Goal: Task Accomplishment & Management: Use online tool/utility

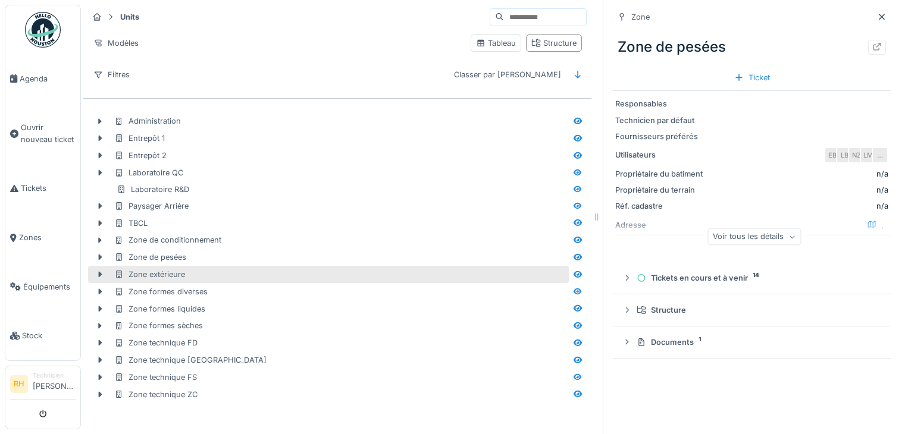
scroll to position [9, 0]
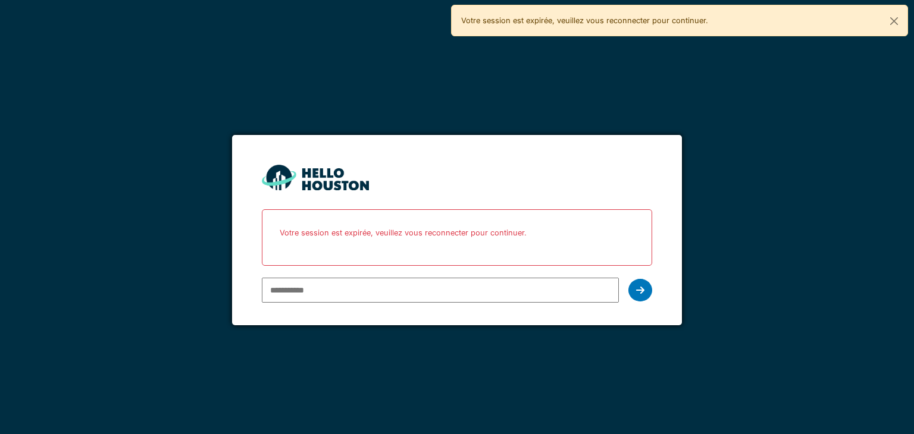
click at [338, 291] on input "email" at bounding box center [440, 290] width 356 height 25
type input "**********"
click at [647, 287] on div at bounding box center [640, 290] width 24 height 23
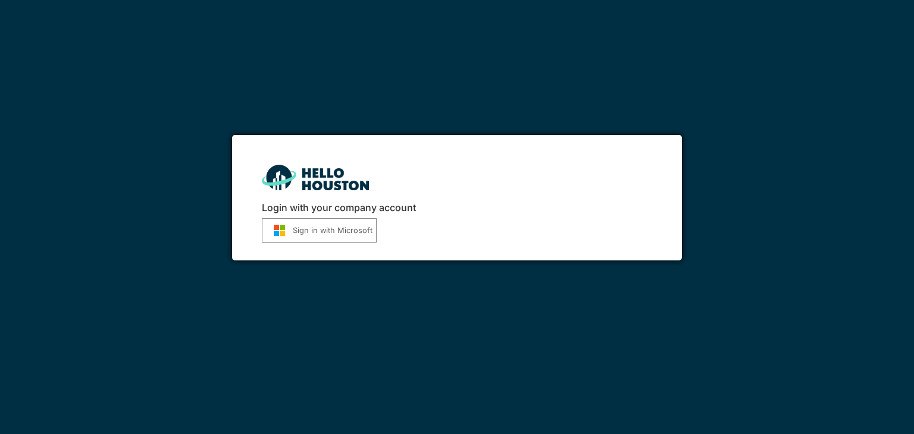
click at [330, 228] on button "Sign in with Microsoft" at bounding box center [319, 230] width 115 height 24
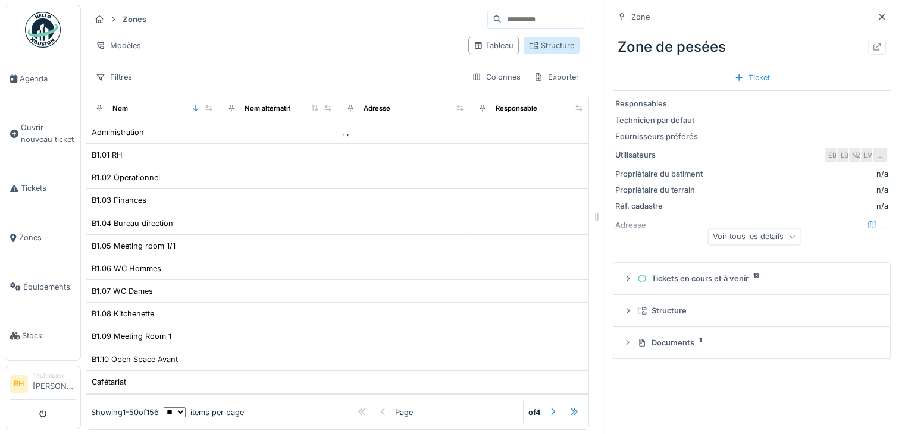
click at [556, 43] on div "Structure" at bounding box center [551, 45] width 45 height 11
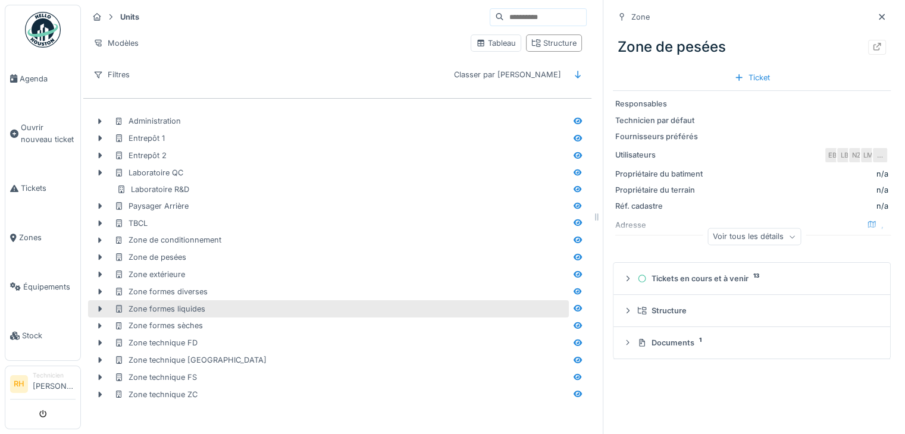
scroll to position [9, 0]
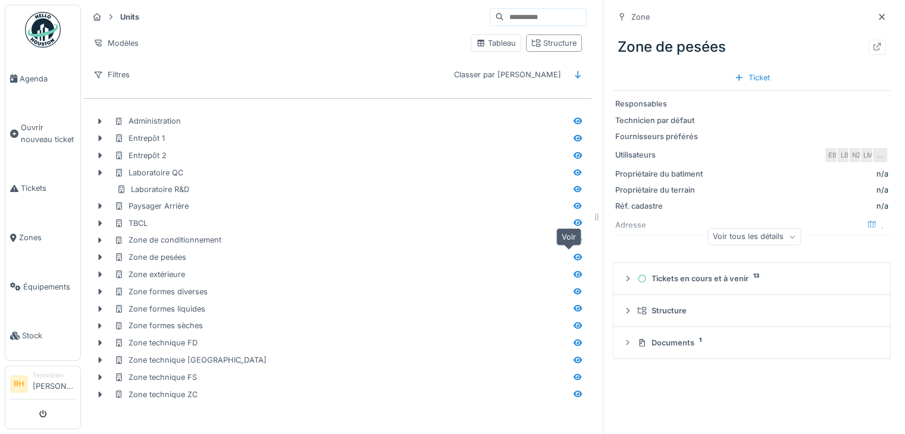
click at [574, 254] on icon at bounding box center [578, 257] width 8 height 7
click at [868, 40] on div at bounding box center [877, 47] width 18 height 15
click at [574, 288] on icon at bounding box center [578, 291] width 8 height 7
click at [872, 43] on icon at bounding box center [877, 47] width 10 height 8
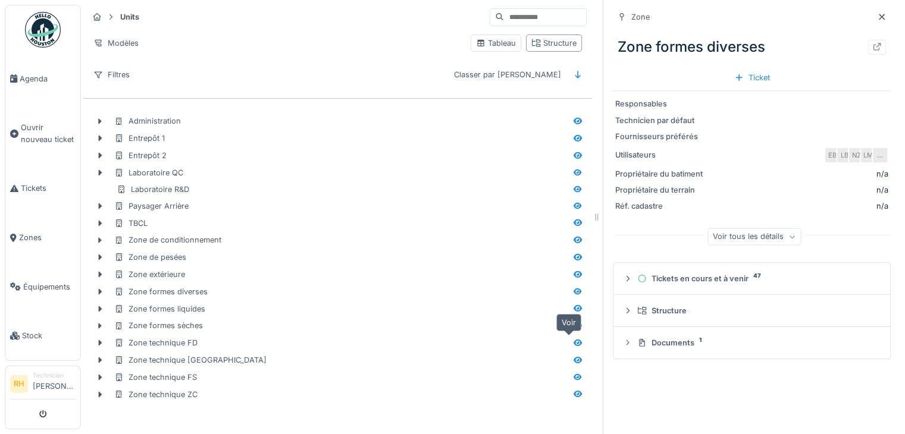
click at [574, 340] on icon at bounding box center [578, 343] width 8 height 7
click at [872, 43] on icon at bounding box center [877, 47] width 10 height 8
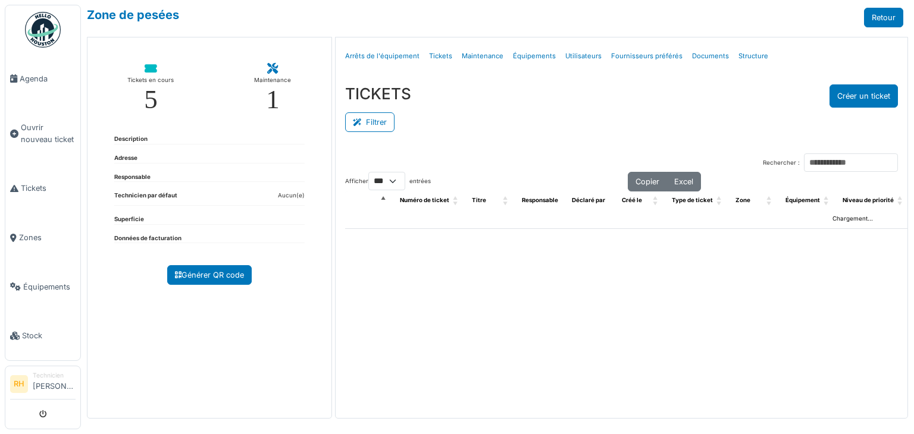
select select "***"
click at [369, 116] on button "Filtrer" at bounding box center [369, 122] width 49 height 20
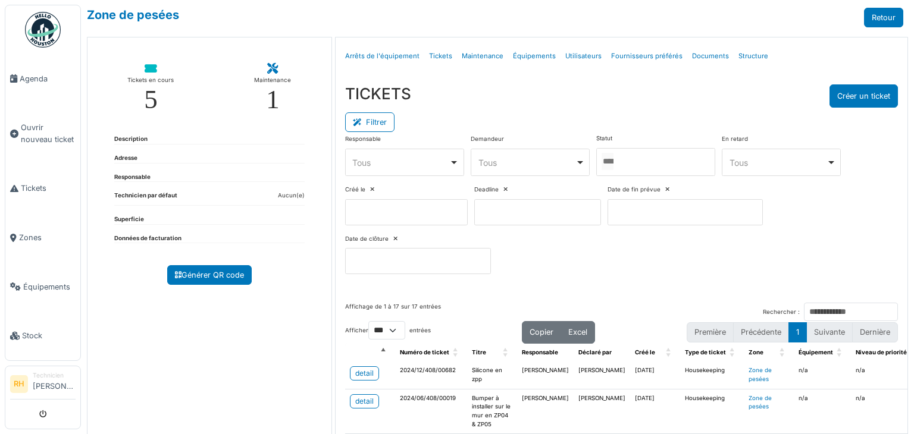
click at [646, 151] on div at bounding box center [655, 162] width 119 height 28
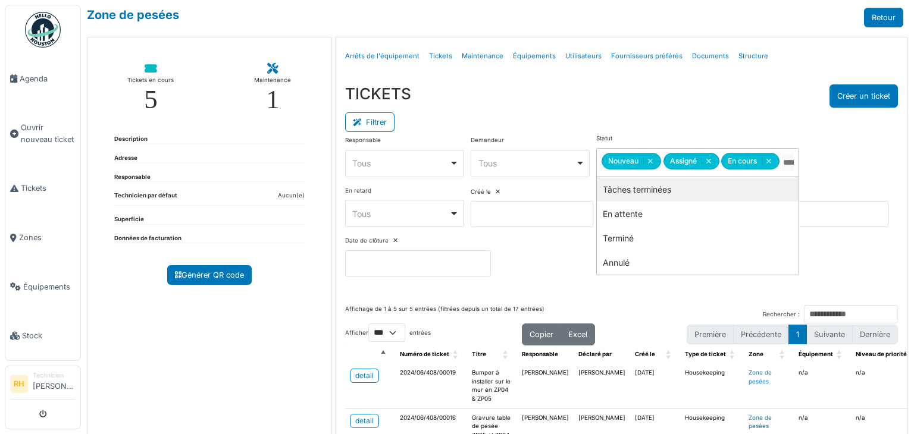
click at [664, 96] on div "TICKETS Créer un ticket" at bounding box center [621, 96] width 553 height 23
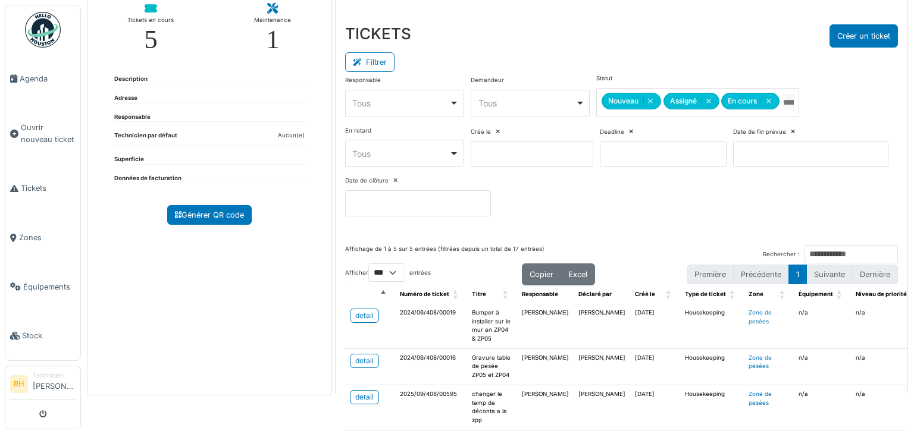
scroll to position [176, 0]
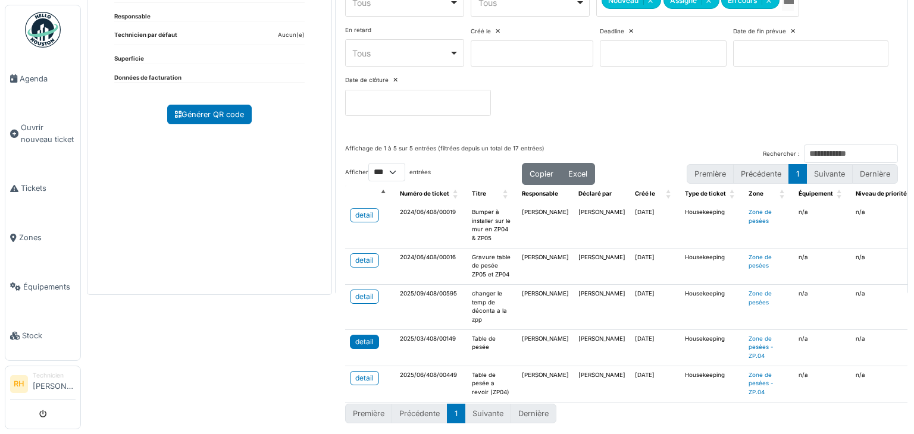
click at [357, 337] on div "detail" at bounding box center [364, 342] width 18 height 11
click at [273, 318] on div "Zone de pesées Retour Tickets en cours 5 Maintenance 1 Description Adresse Resp…" at bounding box center [497, 217] width 833 height 434
click at [662, 410] on div "Première Précédente 1 Suivante Dernière" at bounding box center [621, 414] width 553 height 22
click at [245, 308] on div "Zone de pesées Retour Tickets en cours 5 Maintenance 1 Description Adresse Resp…" at bounding box center [497, 217] width 833 height 434
click at [243, 305] on div "Zone de pesées Retour Tickets en cours 5 Maintenance 1 Description Adresse Resp…" at bounding box center [497, 217] width 833 height 434
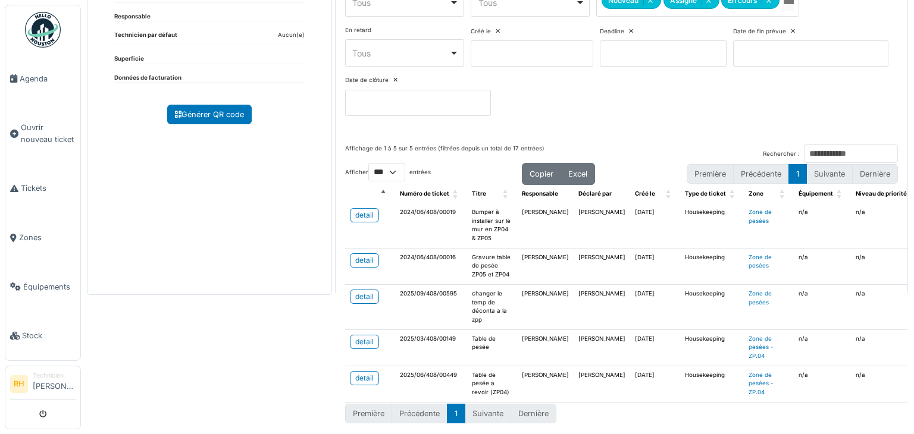
click at [227, 309] on div "Zone de pesées Retour Tickets en cours 5 Maintenance 1 Description Adresse Resp…" at bounding box center [497, 217] width 833 height 434
click at [355, 373] on div "detail" at bounding box center [364, 378] width 18 height 11
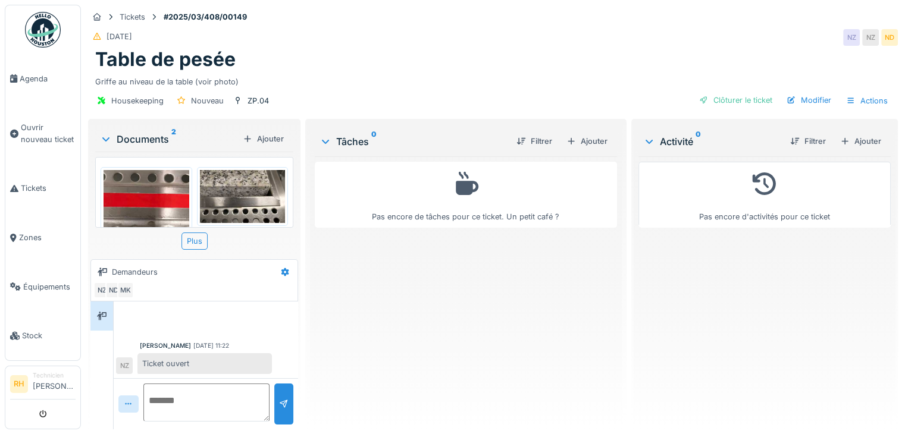
scroll to position [9, 0]
click at [148, 170] on img at bounding box center [147, 211] width 86 height 82
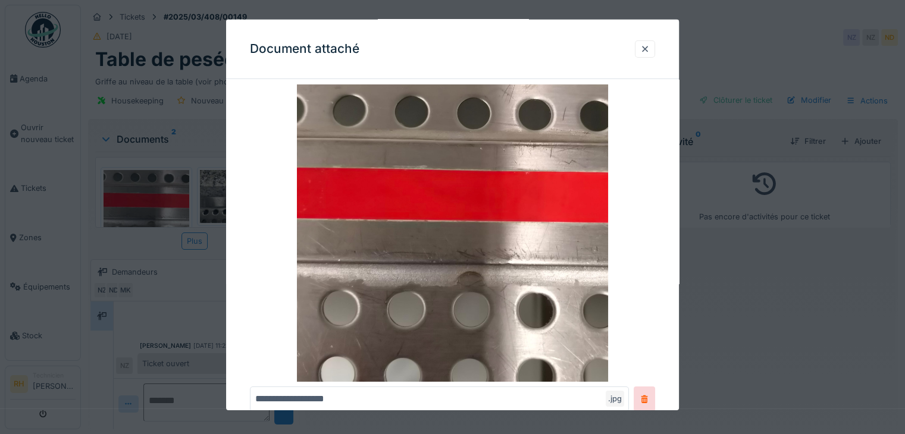
scroll to position [60, 0]
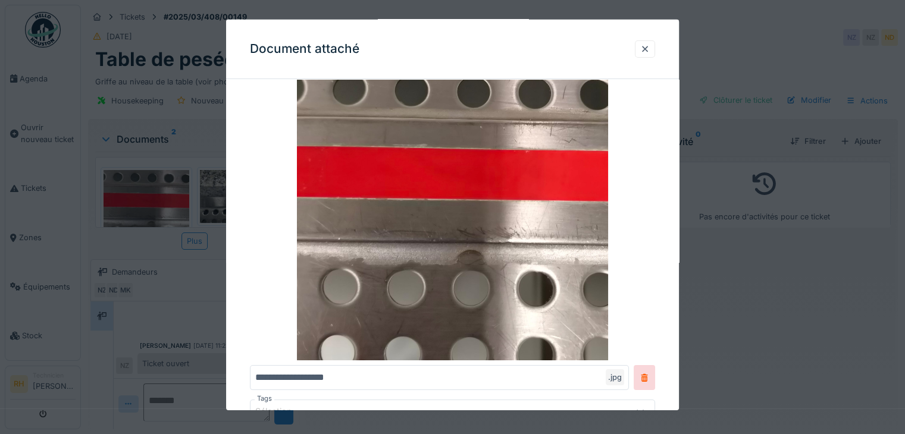
click at [747, 302] on div at bounding box center [452, 217] width 905 height 434
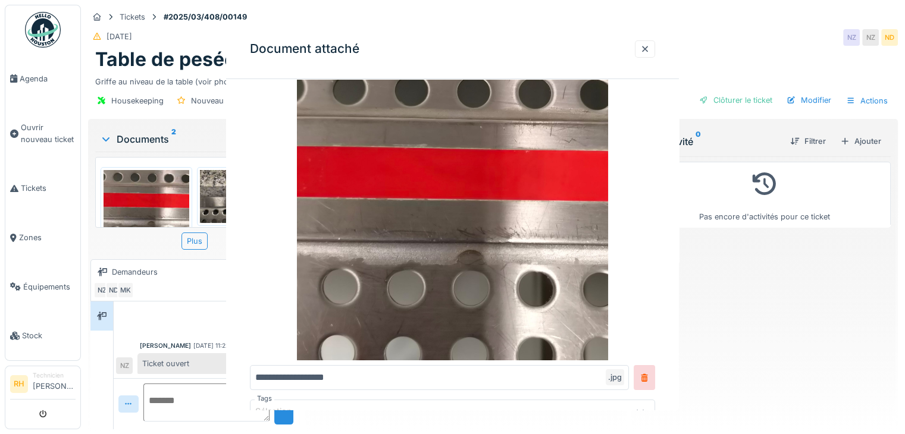
scroll to position [0, 0]
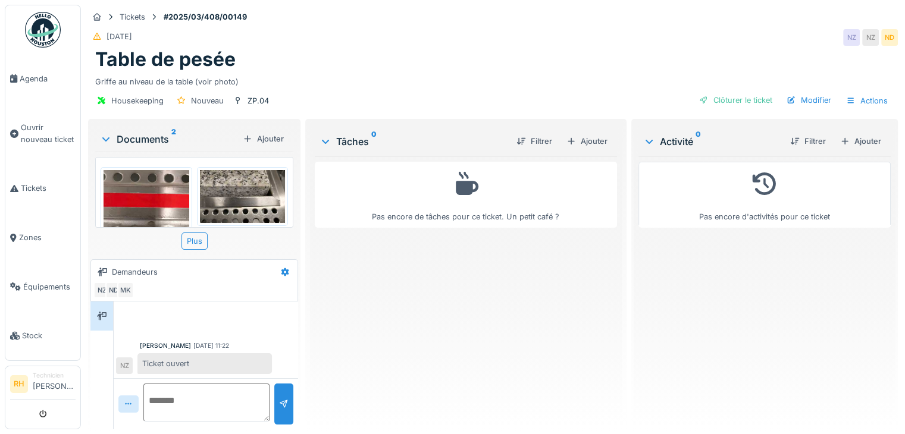
click at [234, 191] on img at bounding box center [243, 196] width 86 height 53
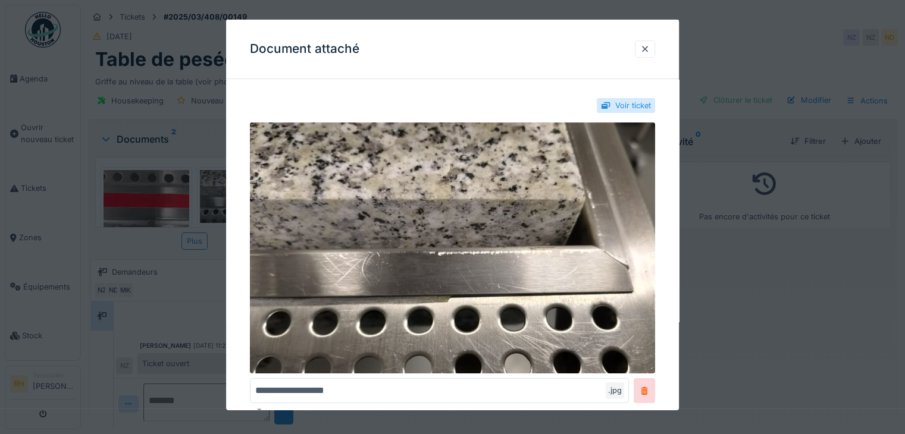
click at [738, 292] on div at bounding box center [452, 217] width 905 height 434
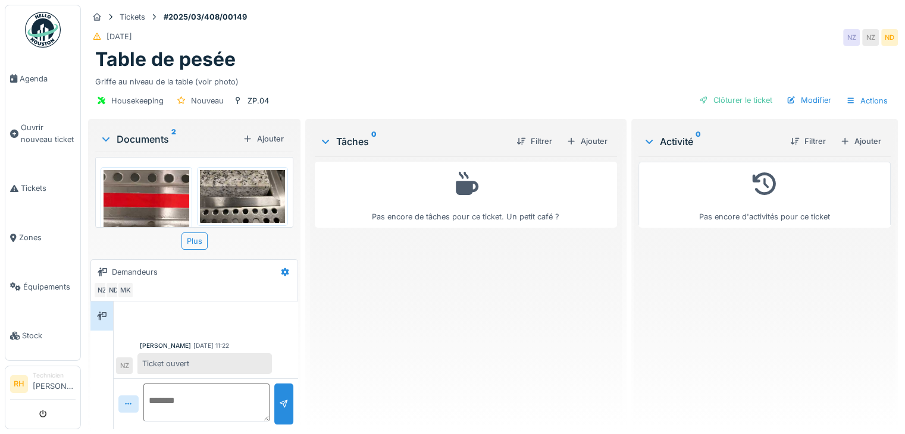
click at [146, 189] on img at bounding box center [147, 211] width 86 height 82
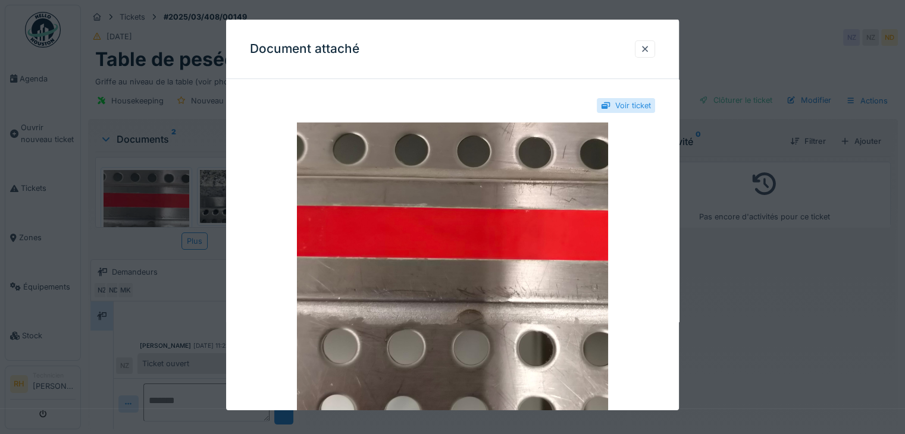
click at [804, 350] on div at bounding box center [452, 217] width 905 height 434
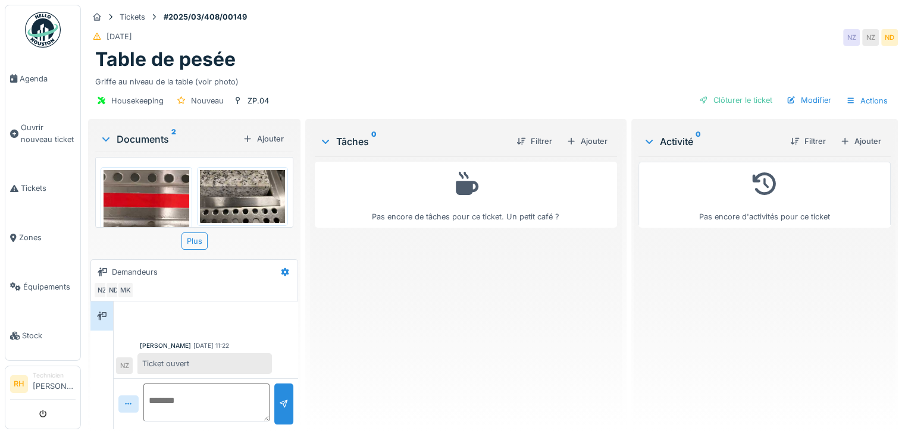
click at [881, 104] on div "Housekeeping Nouveau ZP.04 Clôturer le ticket Modifier Actions" at bounding box center [493, 100] width 810 height 27
click at [600, 303] on div "Pas encore de tâches pour ce ticket. Un petit café ?" at bounding box center [466, 289] width 302 height 264
click at [151, 180] on img at bounding box center [147, 211] width 86 height 82
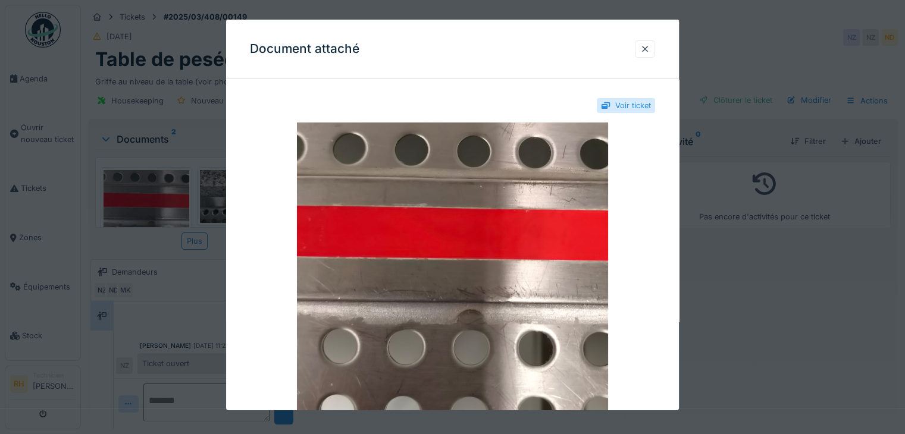
click at [153, 264] on div at bounding box center [452, 217] width 905 height 434
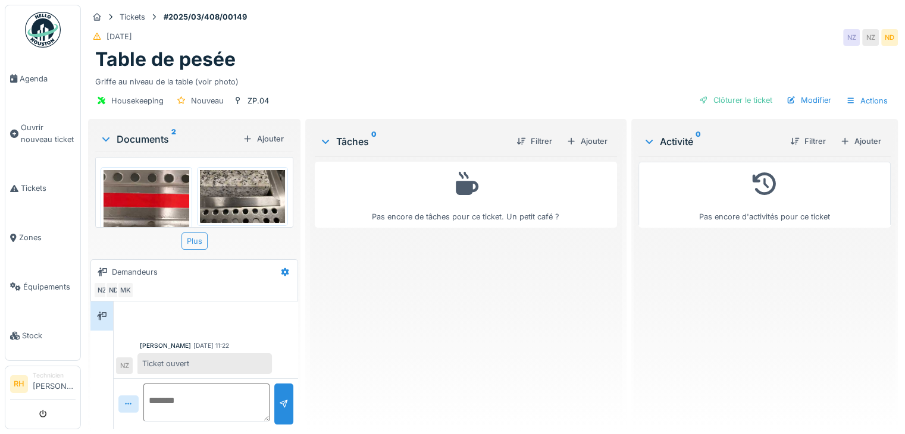
click at [190, 233] on div "Plus" at bounding box center [194, 241] width 26 height 17
click at [359, 301] on div "Pas encore de tâches pour ce ticket. Un petit café ?" at bounding box center [466, 289] width 302 height 264
click at [204, 236] on div "Plus" at bounding box center [194, 241] width 26 height 17
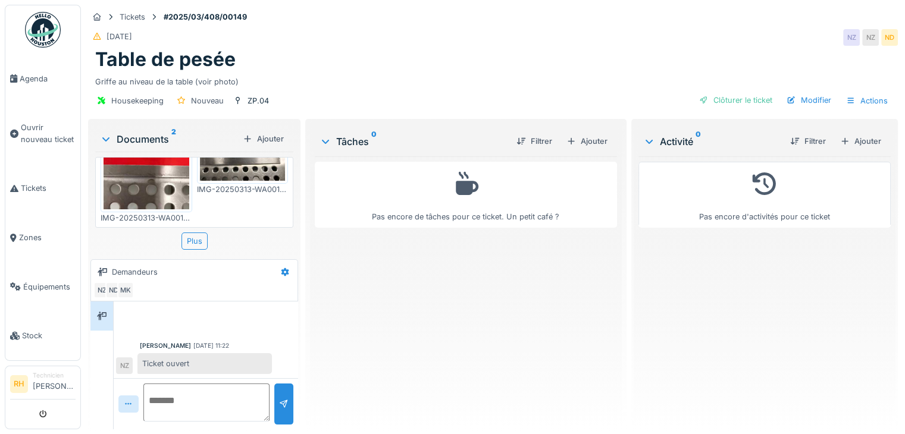
scroll to position [30, 0]
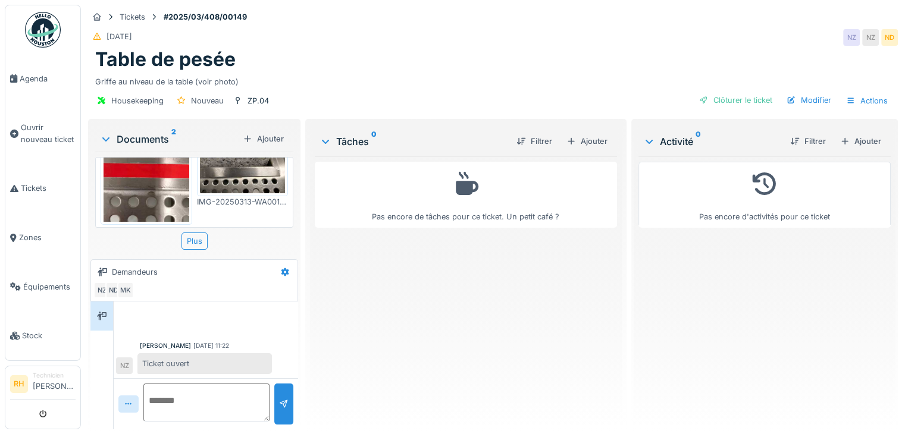
click at [146, 186] on img at bounding box center [147, 181] width 86 height 82
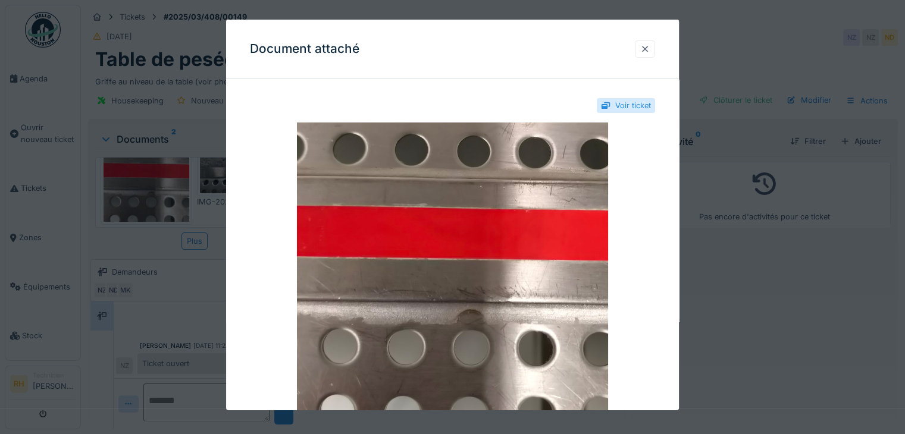
click at [646, 49] on div at bounding box center [645, 48] width 10 height 11
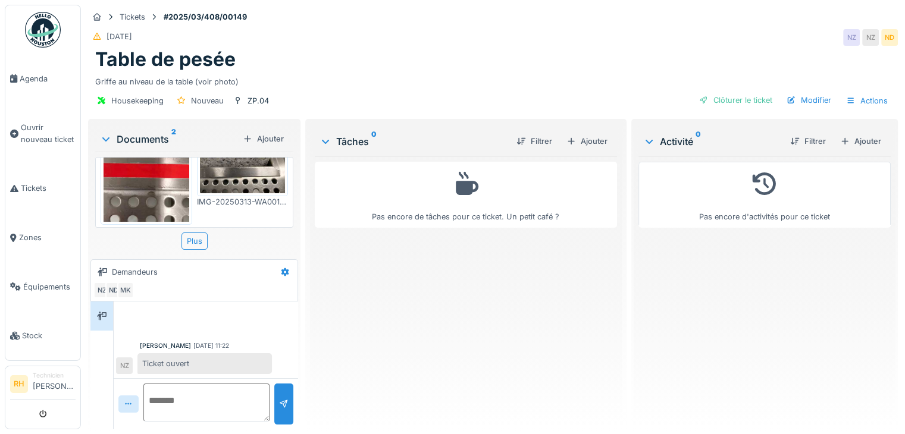
click at [233, 174] on img at bounding box center [243, 166] width 86 height 53
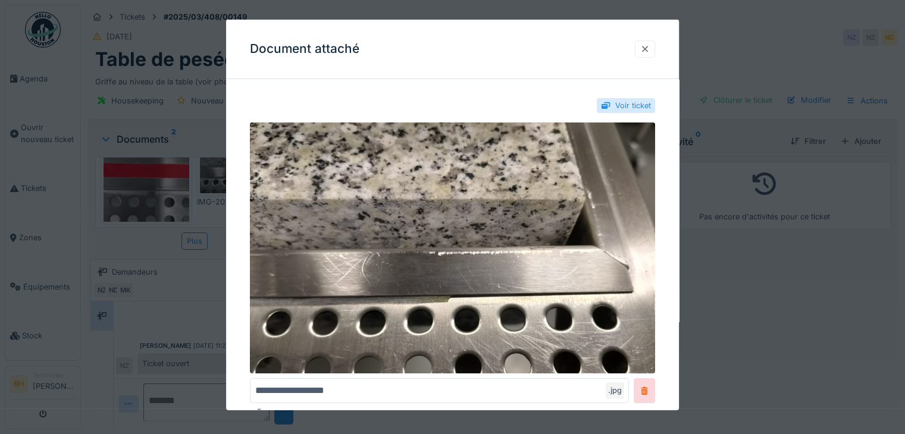
click at [647, 51] on div at bounding box center [645, 48] width 10 height 11
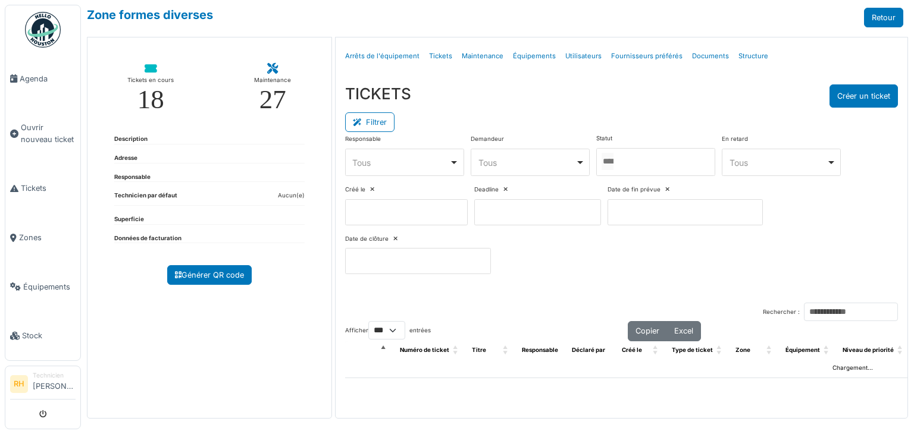
select select "***"
click at [614, 155] on input "Tous" at bounding box center [608, 161] width 12 height 17
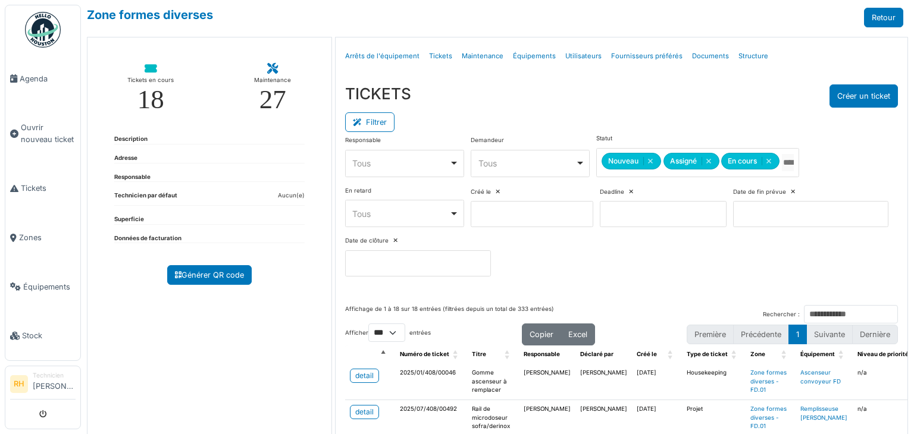
click at [643, 136] on div "Statut ******* ******* ******** Nouveau Remove item Assigné Remove item En cour…" at bounding box center [697, 155] width 202 height 43
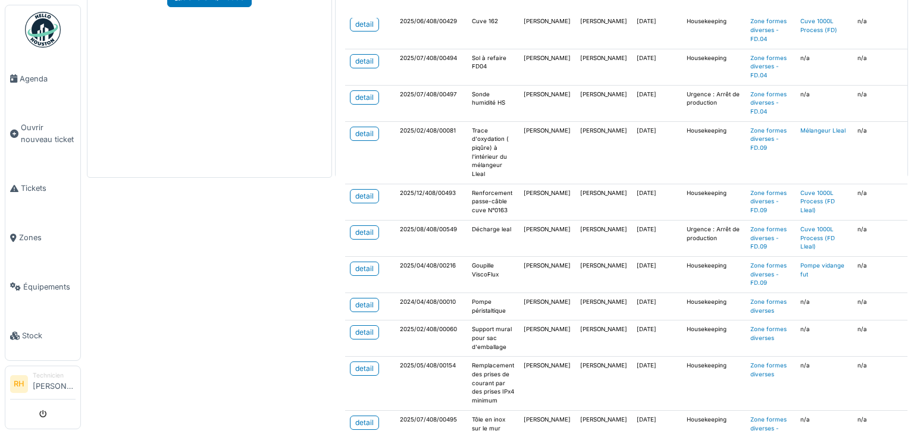
scroll to position [357, 0]
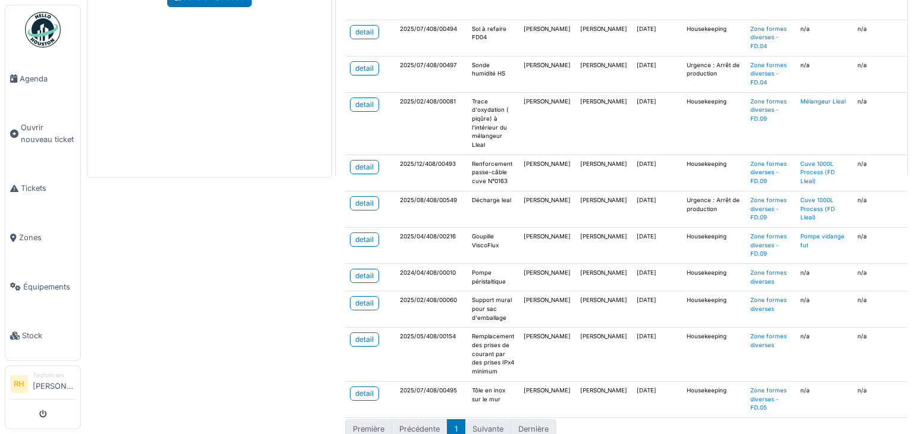
click at [238, 273] on div "Zone formes diverses Retour Tickets en cours 18 Maintenance 27 Description Adre…" at bounding box center [497, 217] width 833 height 434
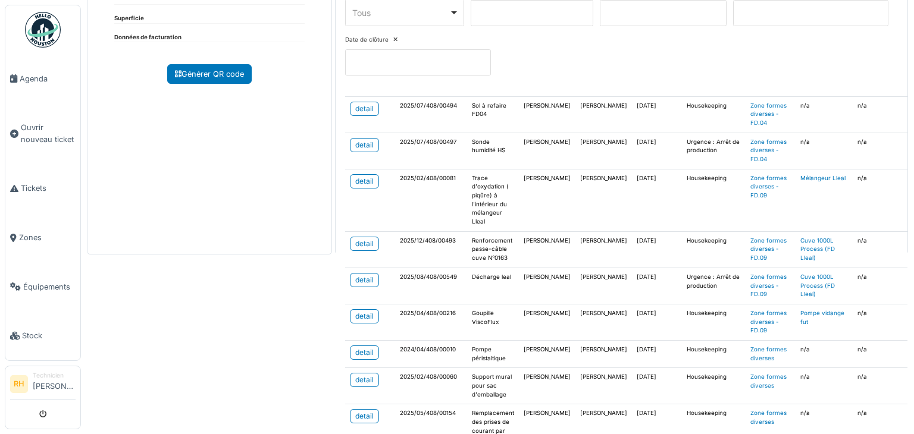
scroll to position [218, 0]
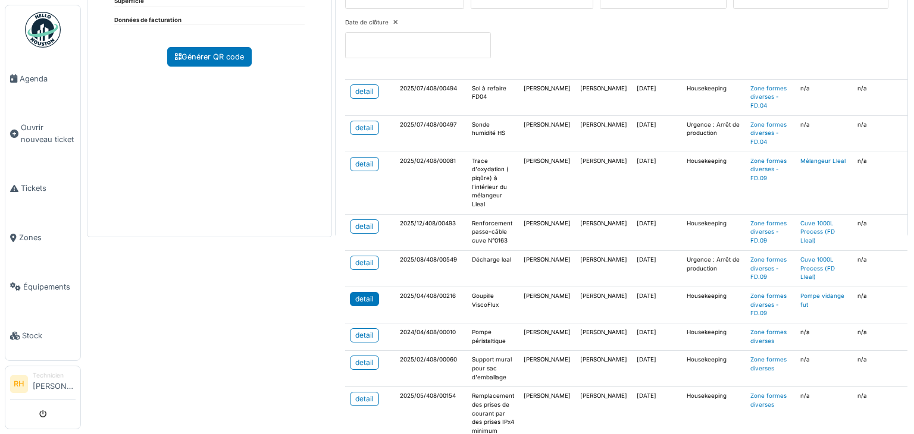
click at [365, 296] on div "detail" at bounding box center [364, 299] width 18 height 11
click at [365, 258] on div "detail" at bounding box center [364, 263] width 18 height 11
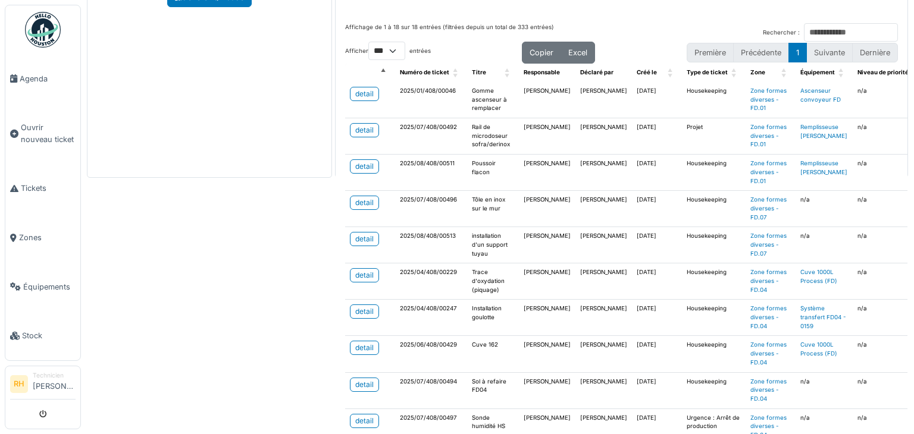
scroll to position [0, 0]
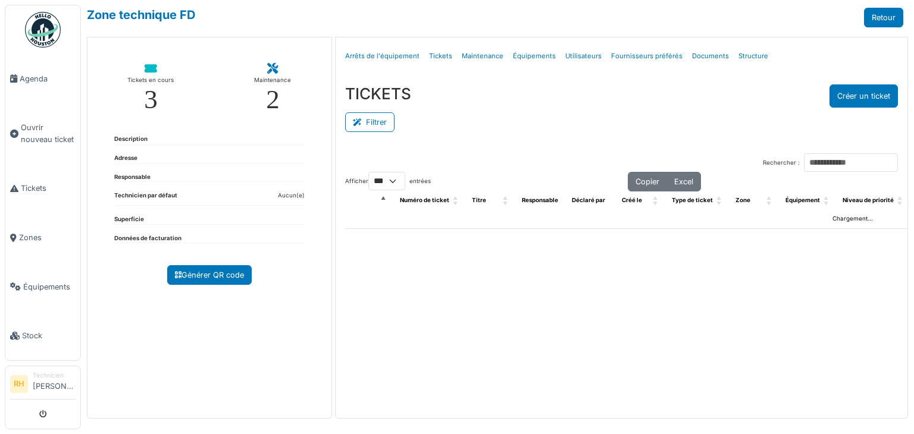
select select "***"
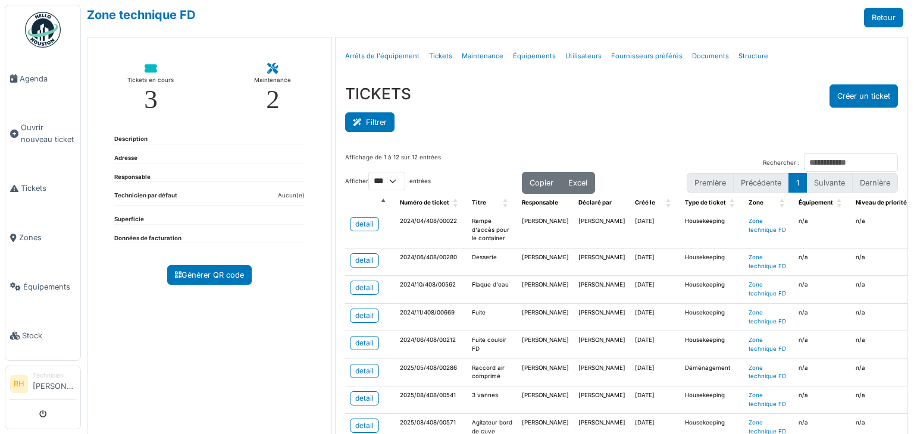
click at [375, 121] on button "Filtrer" at bounding box center [369, 122] width 49 height 20
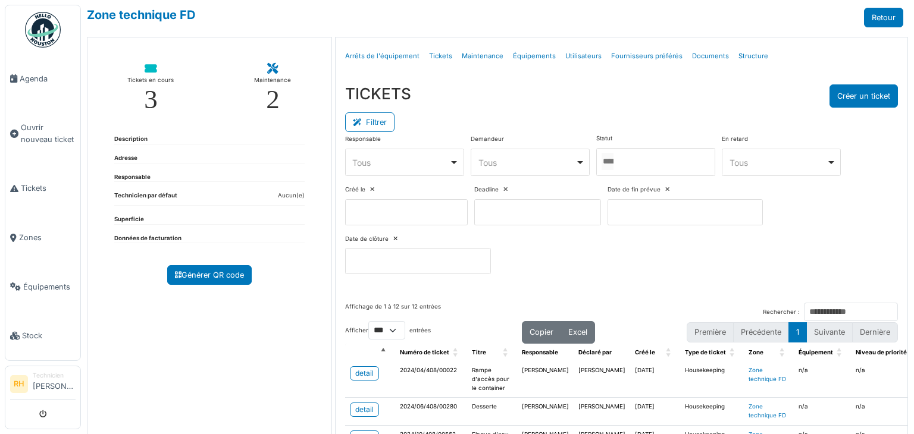
click at [670, 160] on div at bounding box center [655, 162] width 119 height 28
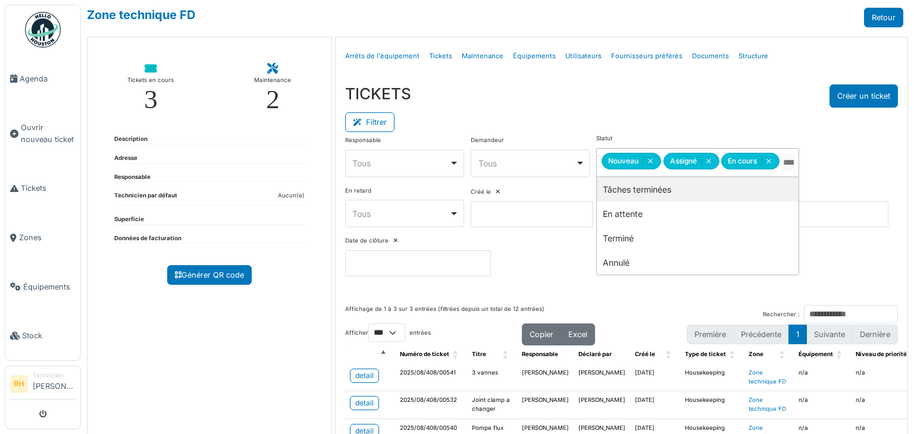
click at [646, 104] on div "TICKETS Créer un ticket" at bounding box center [621, 96] width 553 height 23
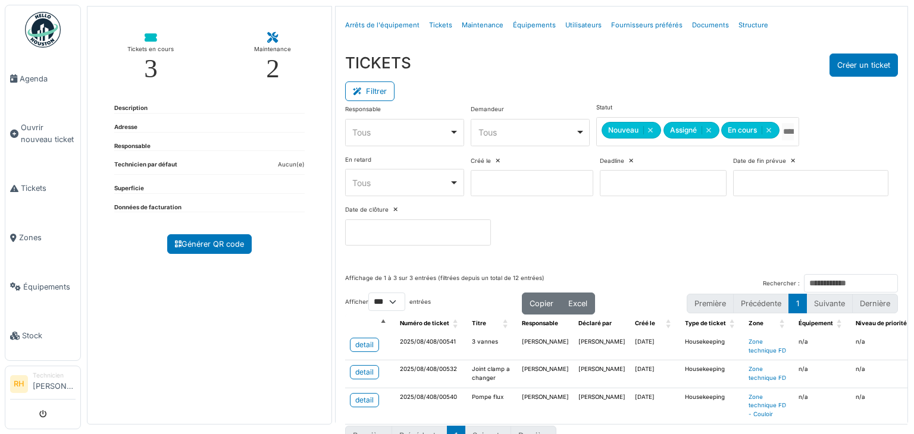
scroll to position [60, 0]
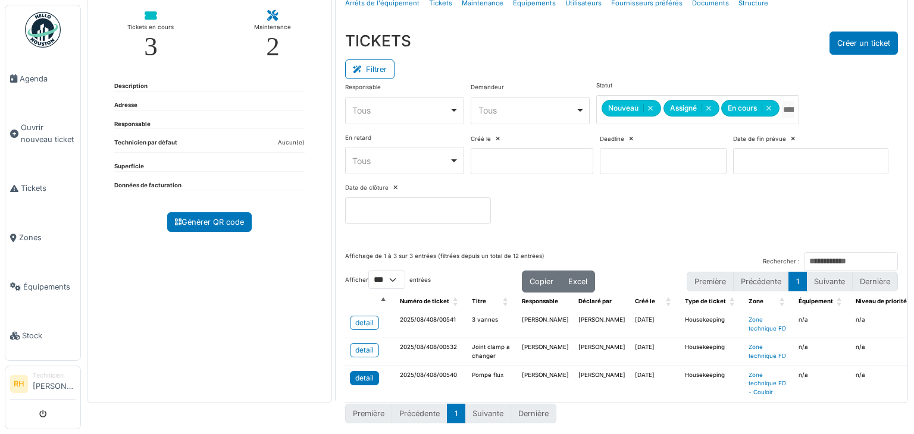
click at [359, 373] on div "detail" at bounding box center [364, 378] width 18 height 11
click at [370, 318] on div "detail" at bounding box center [364, 323] width 18 height 11
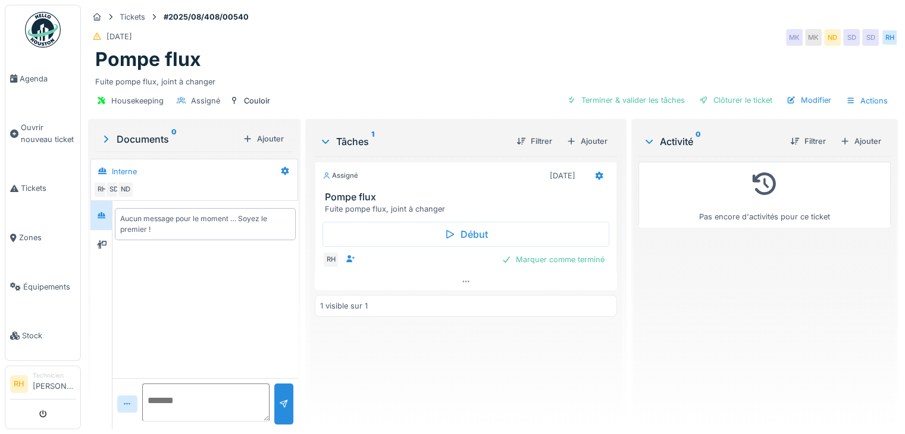
click at [326, 74] on div "Fuite pompe flux, joint à changer" at bounding box center [493, 79] width 796 height 16
click at [425, 49] on div "3 vannes" at bounding box center [493, 59] width 796 height 23
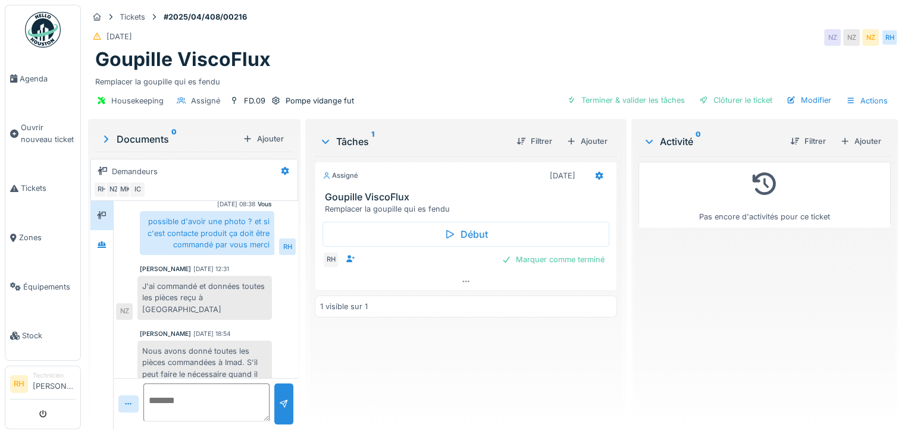
scroll to position [207, 0]
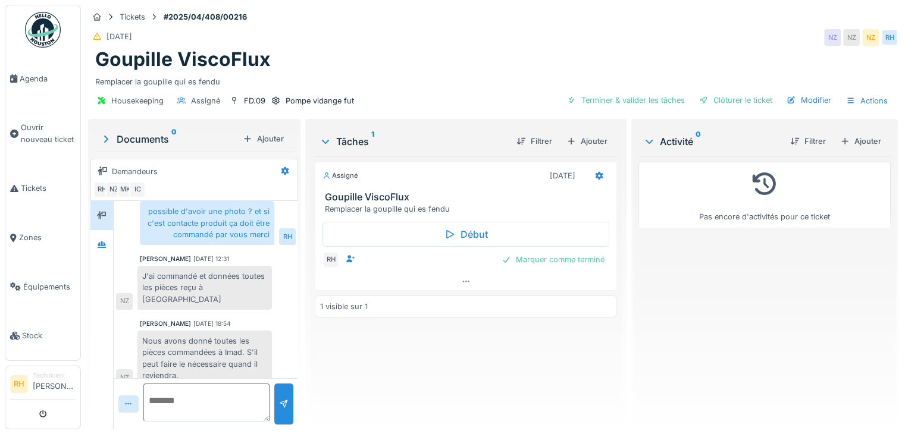
click at [513, 330] on div "Assigné [DATE] Goupille ViscoFlux Remplacer la goupille qui es fendu Début RH M…" at bounding box center [466, 289] width 302 height 264
click at [562, 258] on div "Marquer comme terminé" at bounding box center [553, 260] width 112 height 16
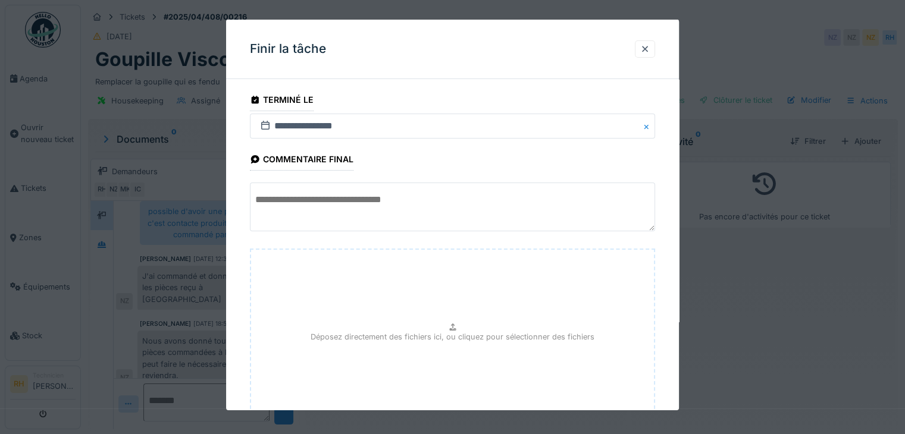
click at [390, 208] on textarea at bounding box center [452, 207] width 405 height 49
type textarea "*******"
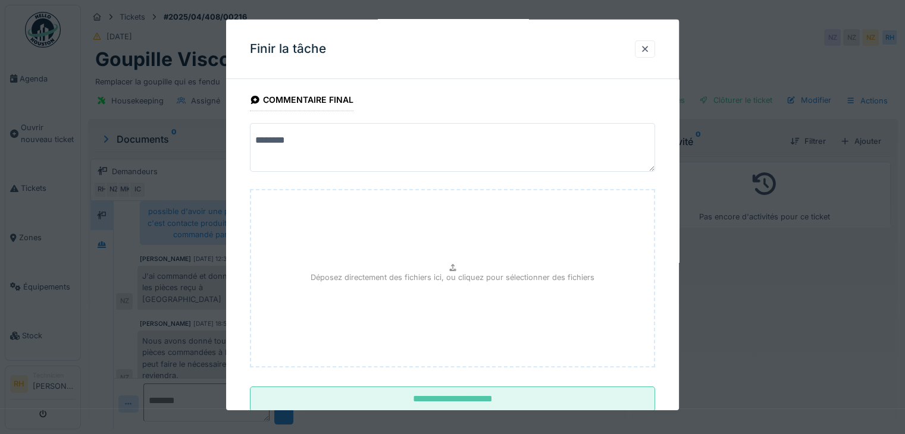
scroll to position [93, 0]
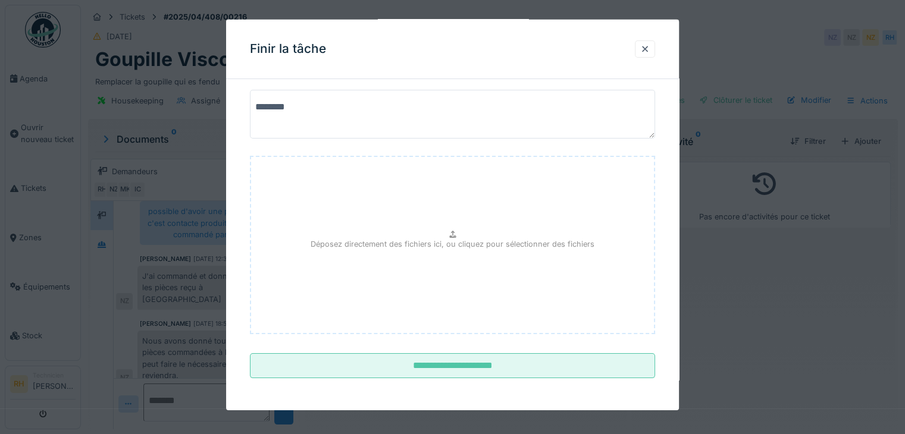
drag, startPoint x: 308, startPoint y: 105, endPoint x: 196, endPoint y: 112, distance: 112.7
click at [184, 107] on div "**********" at bounding box center [493, 217] width 824 height 434
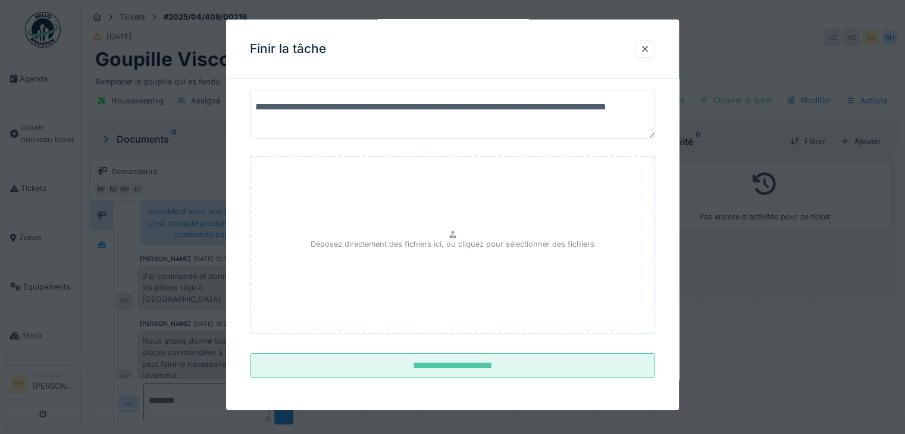
scroll to position [9, 0]
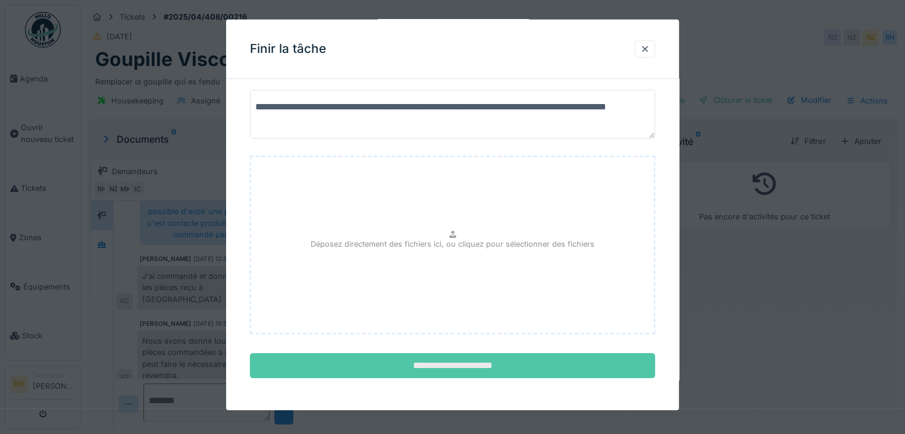
type textarea "**********"
click at [498, 365] on input "**********" at bounding box center [452, 365] width 405 height 25
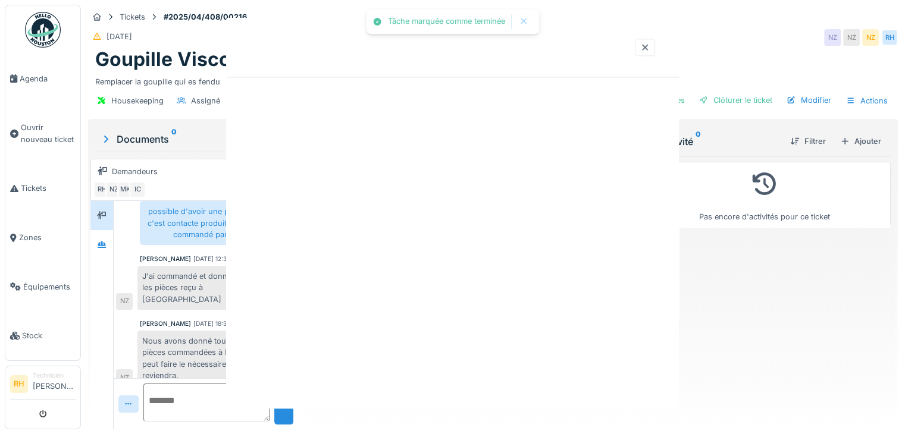
scroll to position [0, 0]
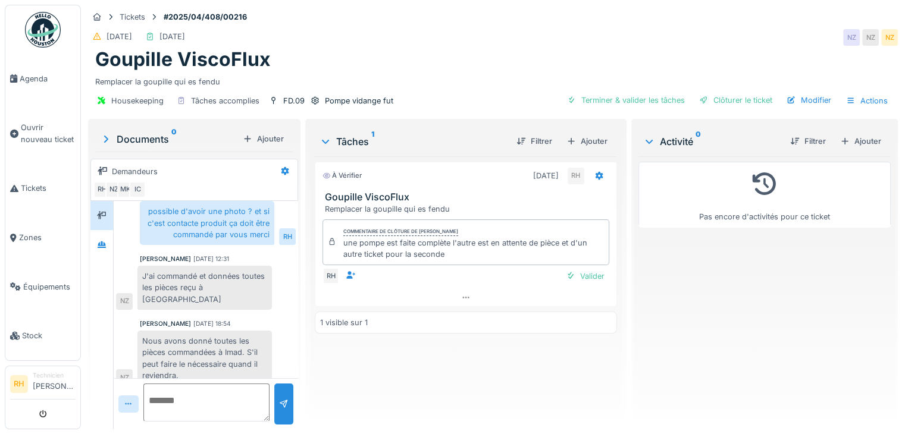
click at [486, 36] on div "[DATE] [DATE] [GEOGRAPHIC_DATA] [GEOGRAPHIC_DATA] [GEOGRAPHIC_DATA]" at bounding box center [493, 37] width 810 height 21
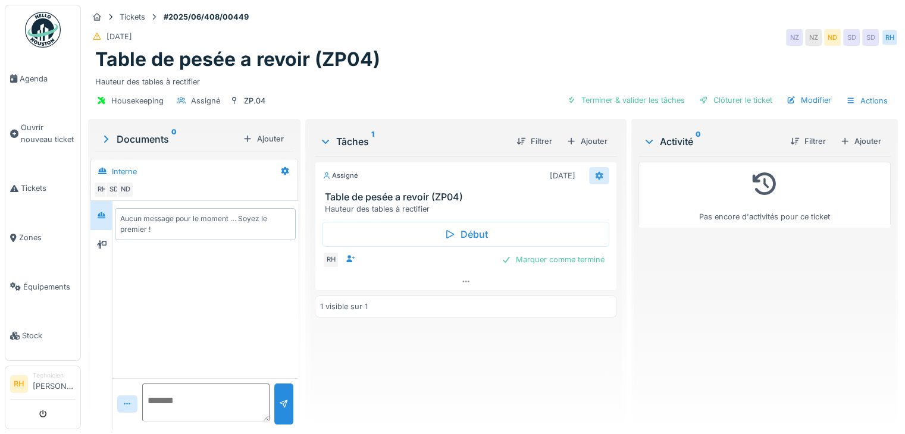
click at [594, 170] on div at bounding box center [599, 175] width 10 height 11
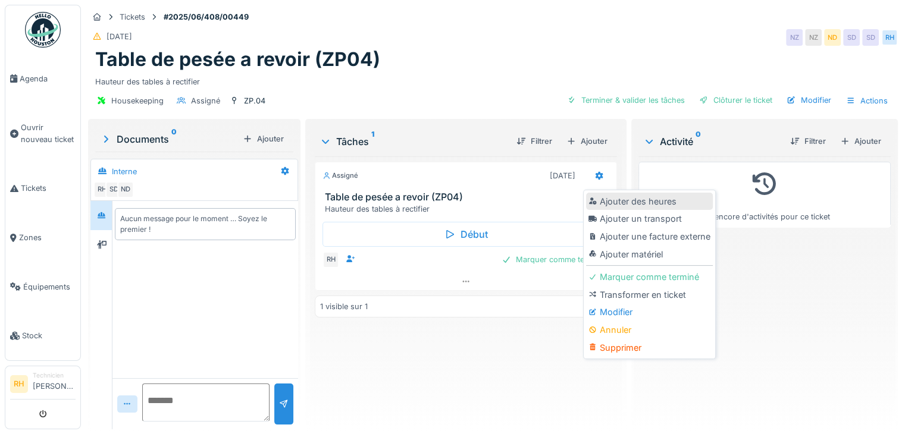
click at [603, 206] on div "Ajouter des heures" at bounding box center [649, 202] width 127 height 18
click at [603, 206] on div "Annuler Tickets #2025/06/408/00449 27/06/2025 NZ NZ ND SD SD RH Table de pesée …" at bounding box center [493, 217] width 824 height 434
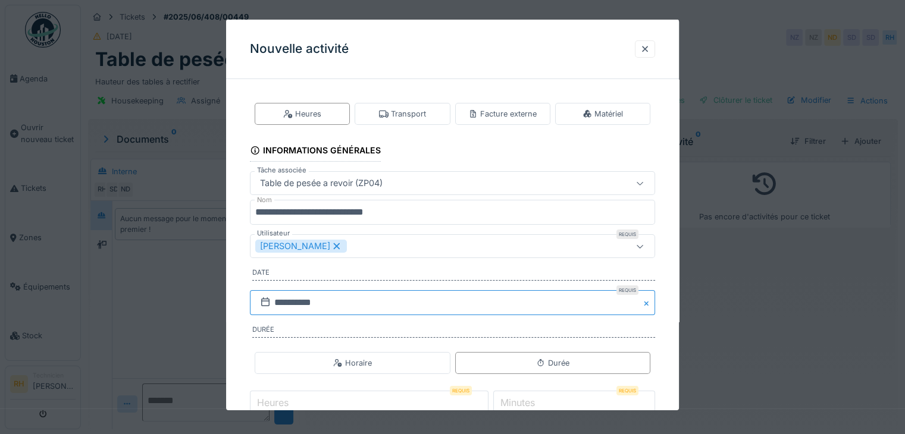
click at [412, 301] on input "**********" at bounding box center [452, 302] width 405 height 25
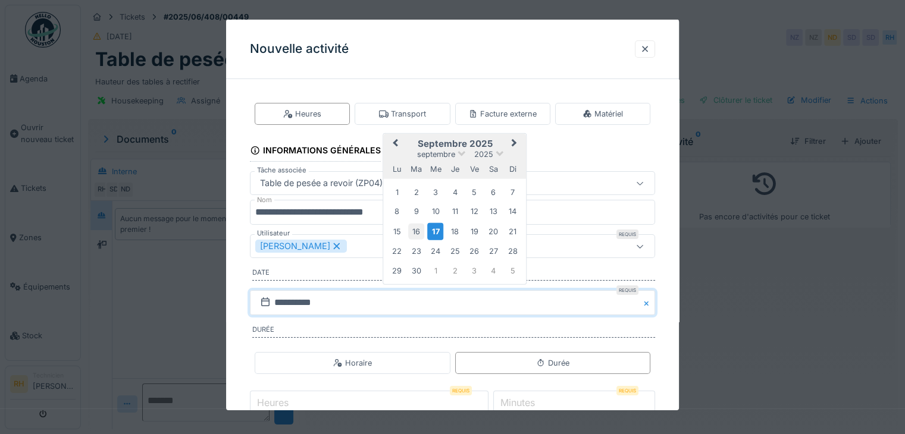
click at [412, 233] on div "16" at bounding box center [416, 231] width 16 height 16
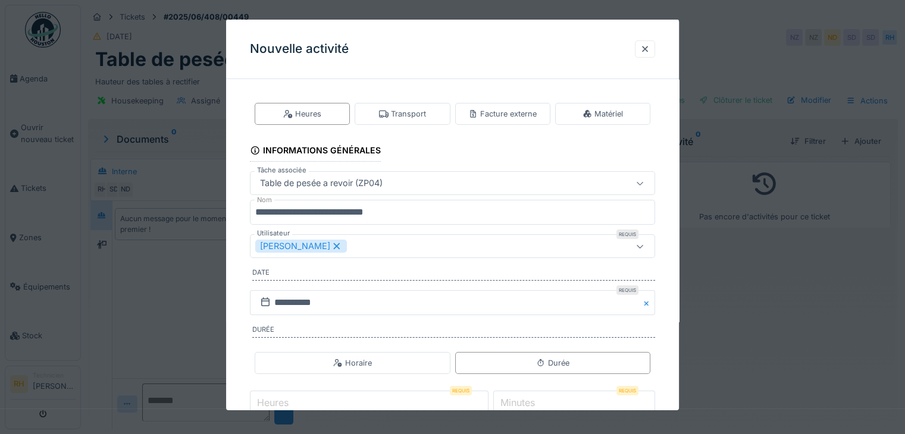
scroll to position [74, 0]
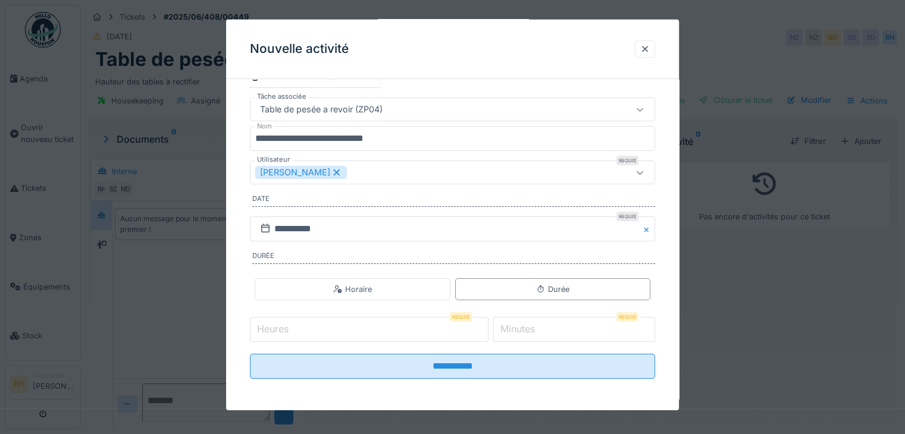
click at [367, 337] on input "Heures" at bounding box center [369, 329] width 239 height 25
type input "*"
click at [533, 327] on label "Minutes" at bounding box center [517, 329] width 39 height 14
click at [533, 327] on input "*" at bounding box center [574, 329] width 162 height 25
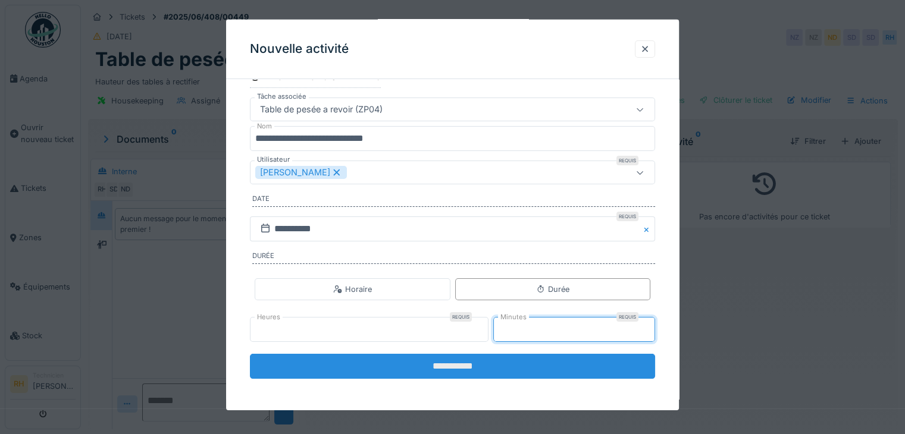
type input "**"
click at [519, 365] on input "**********" at bounding box center [452, 366] width 405 height 25
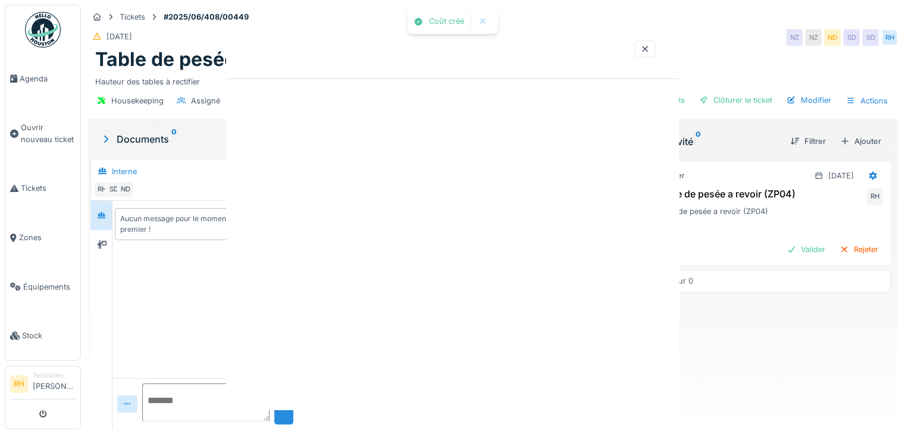
scroll to position [0, 0]
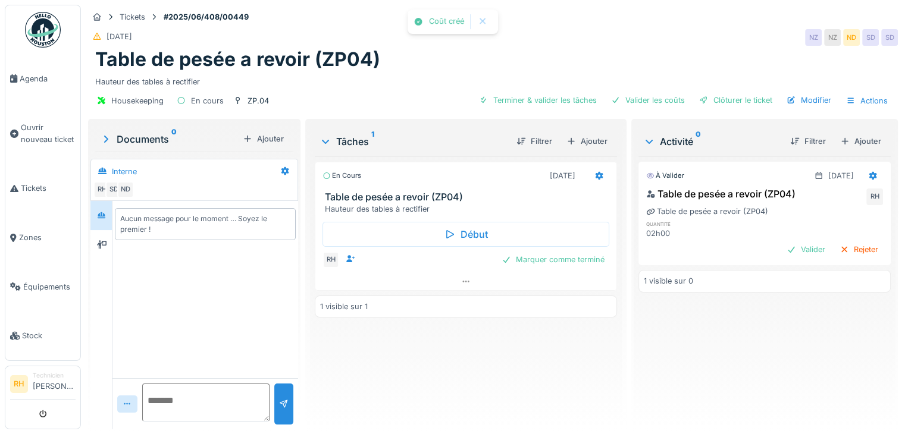
click at [519, 365] on div "En cours 19/09/2025 Table de pesée a revoir (ZP04) Hauteur des tables à rectifi…" at bounding box center [466, 289] width 302 height 264
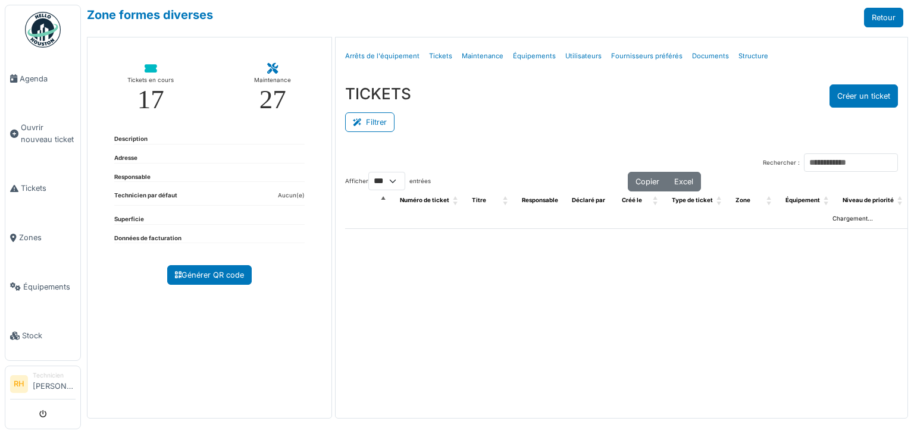
select select "***"
click at [387, 120] on button "Filtrer" at bounding box center [369, 122] width 49 height 20
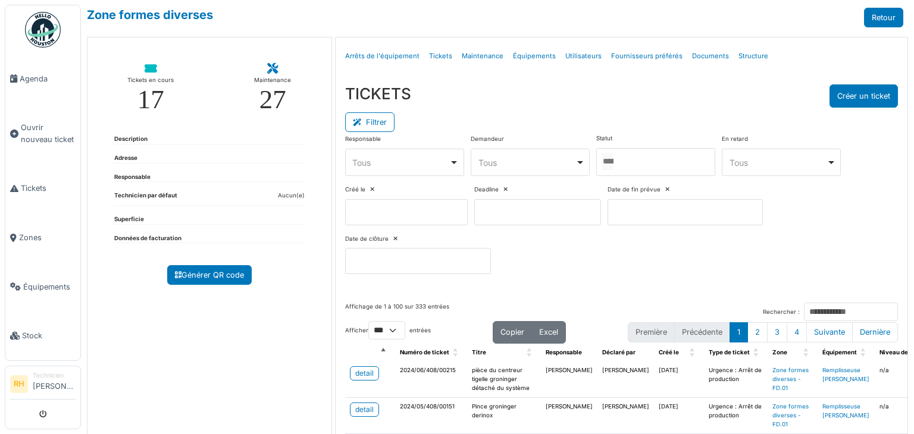
click at [630, 153] on div at bounding box center [655, 162] width 119 height 28
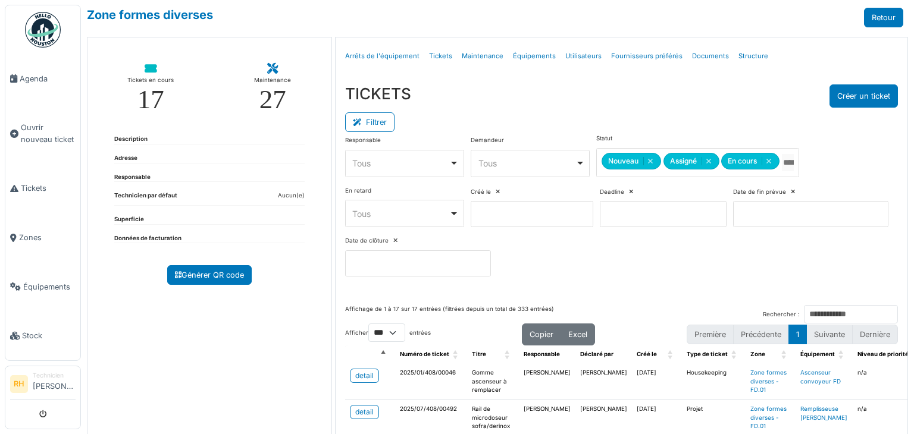
click at [611, 129] on div "Filtrer" at bounding box center [621, 121] width 553 height 27
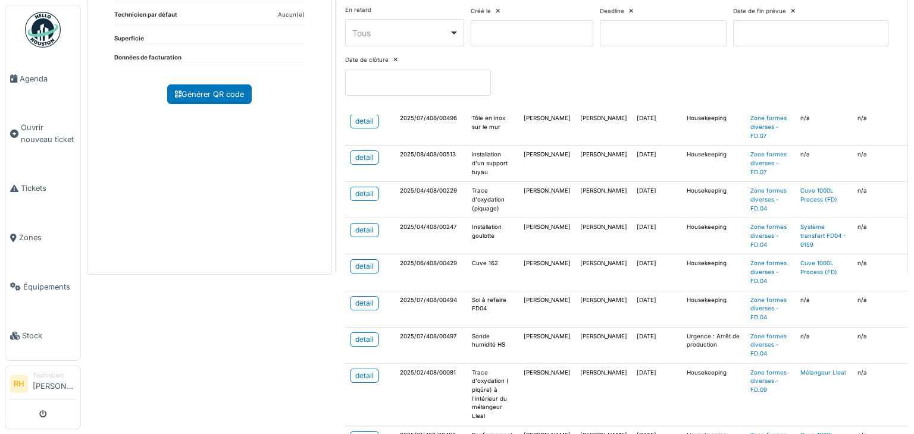
scroll to position [186, 0]
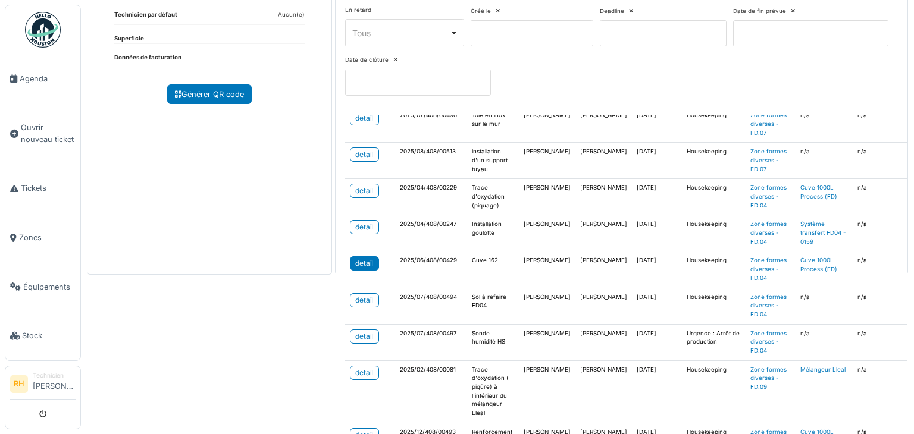
click at [371, 259] on link "detail" at bounding box center [364, 263] width 29 height 14
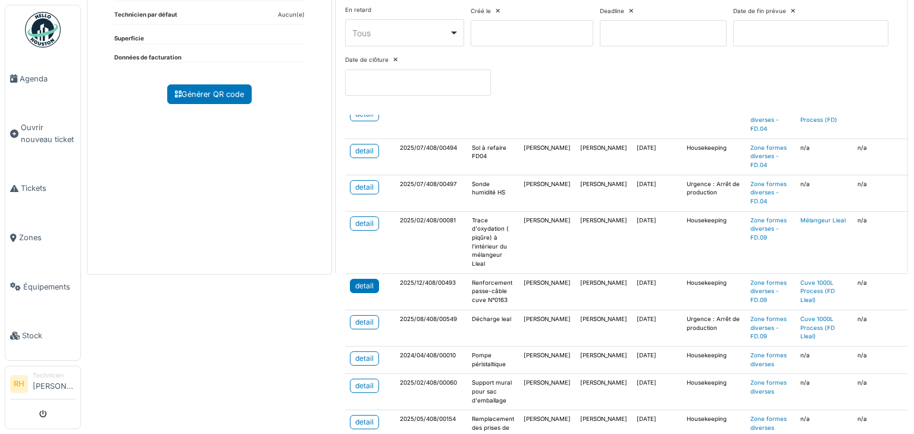
click at [355, 281] on div "detail" at bounding box center [364, 286] width 18 height 11
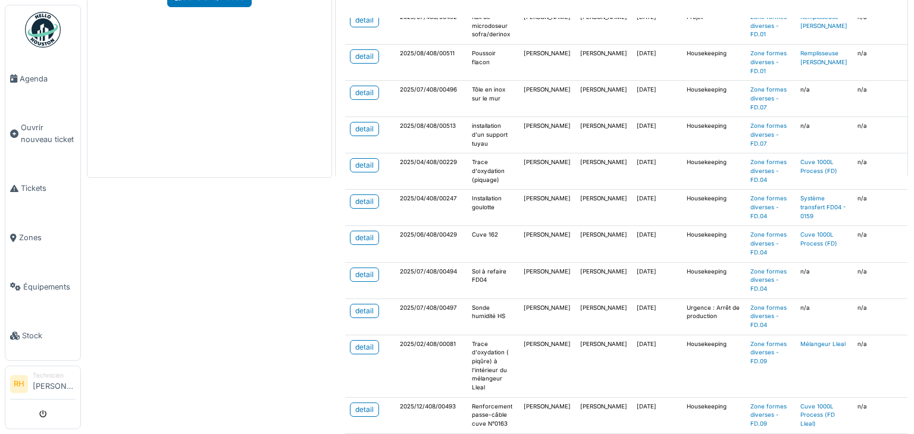
scroll to position [115, 0]
click at [359, 154] on td "detail" at bounding box center [370, 171] width 50 height 36
click at [361, 159] on div "detail" at bounding box center [364, 164] width 18 height 11
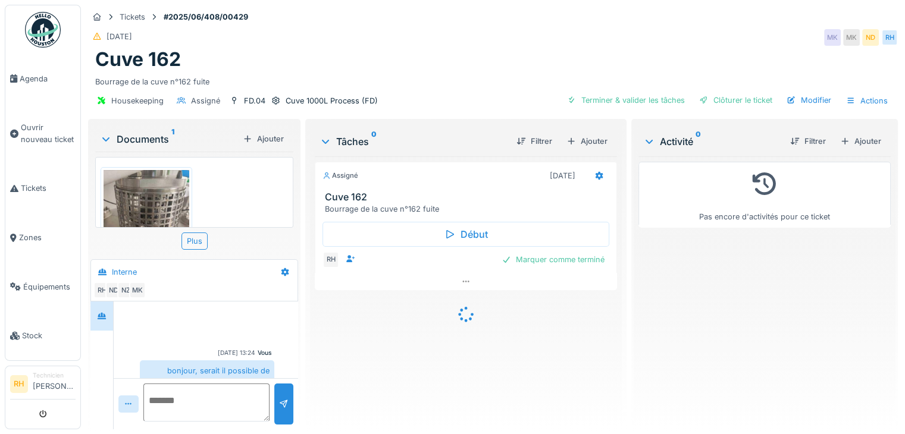
scroll to position [267, 0]
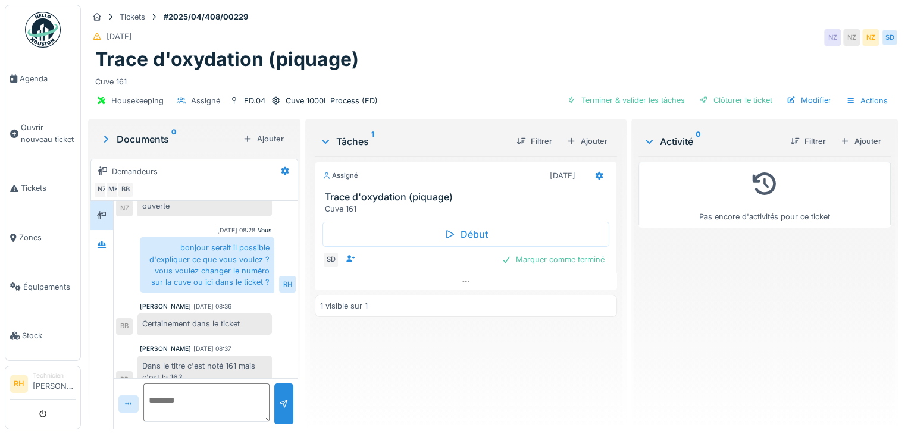
scroll to position [326, 0]
